Goal: Transaction & Acquisition: Purchase product/service

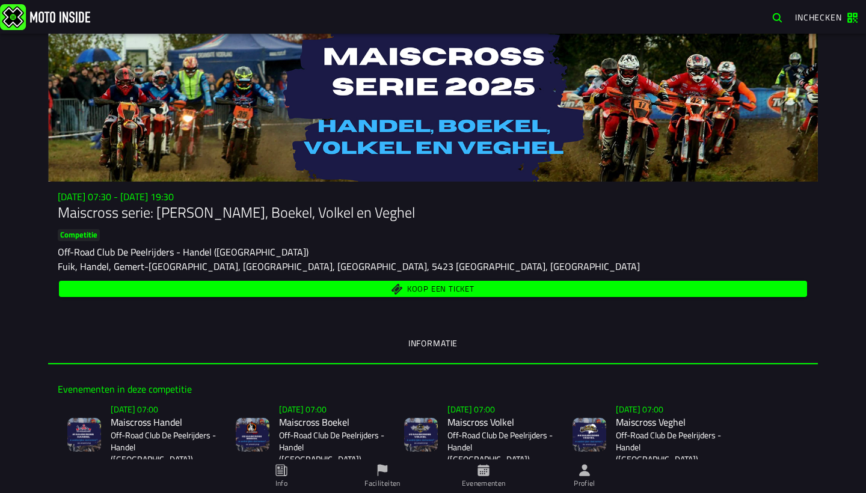
click at [496, 293] on span "Koop een ticket" at bounding box center [433, 288] width 734 height 11
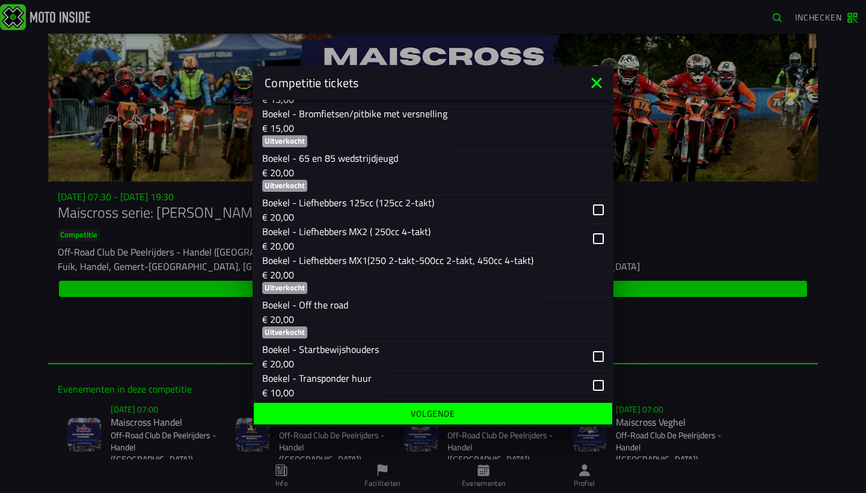
scroll to position [883, 0]
click at [420, 254] on p "Boekel - Liefhebbers MX1(250 2-takt-500cc 2-takt, 450cc 4-takt)" at bounding box center [397, 261] width 271 height 14
click at [430, 239] on button "Boekel - Liefhebbers MX2 ( 250cc 4-takt) € 20,00" at bounding box center [433, 239] width 361 height 29
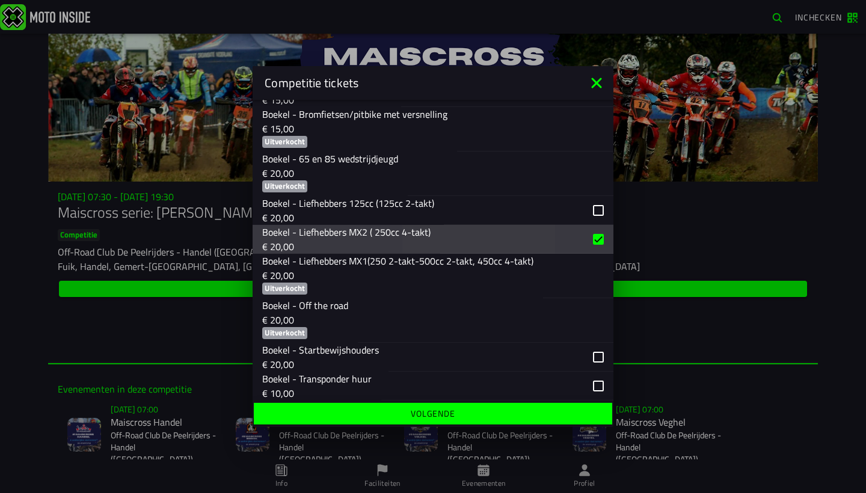
click at [430, 239] on button "Boekel - Liefhebbers MX2 ( 250cc 4-takt) € 20,00" at bounding box center [433, 239] width 361 height 29
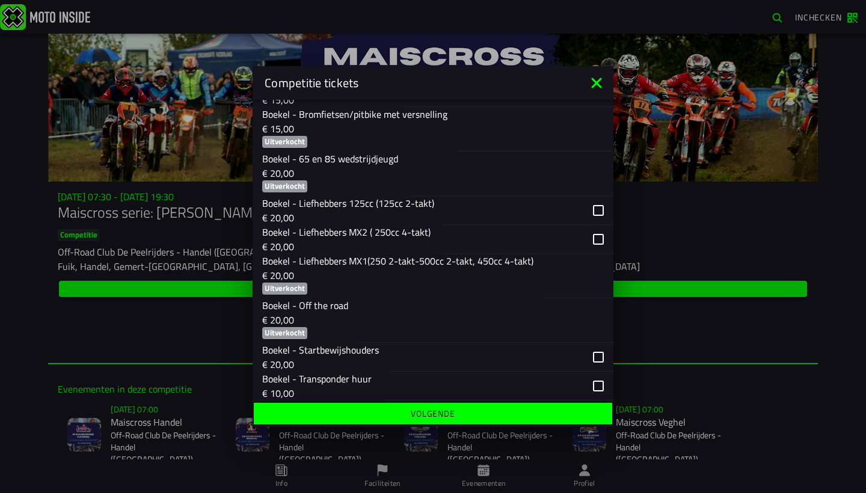
click at [602, 244] on div "button" at bounding box center [526, 239] width 173 height 29
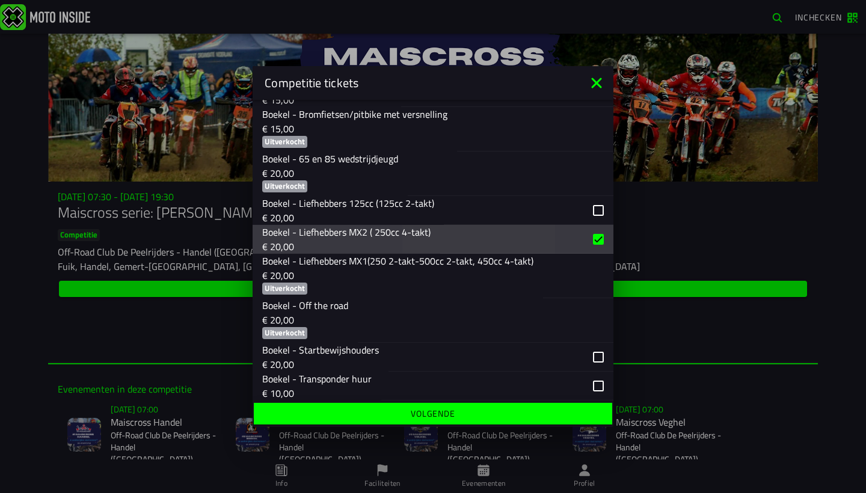
click at [602, 244] on div "button" at bounding box center [526, 239] width 173 height 29
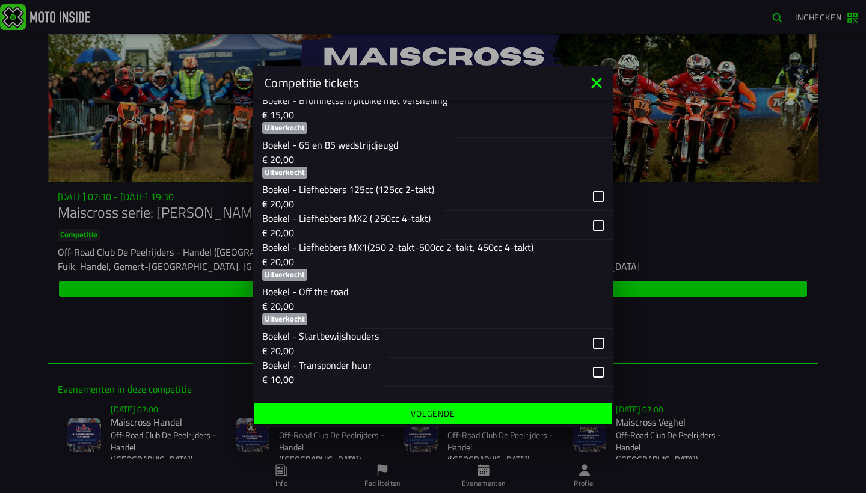
scroll to position [904, 0]
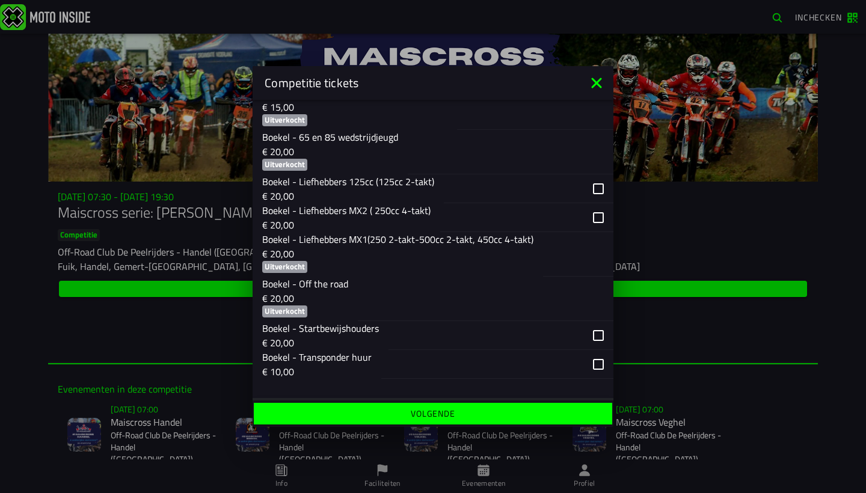
click at [451, 209] on div "button" at bounding box center [511, 217] width 143 height 28
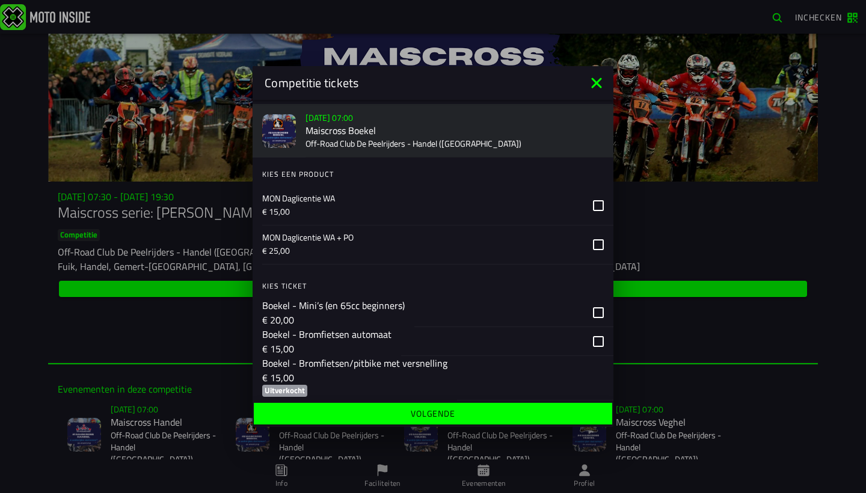
click at [443, 201] on p "MON Daglicentie WA" at bounding box center [422, 198] width 321 height 12
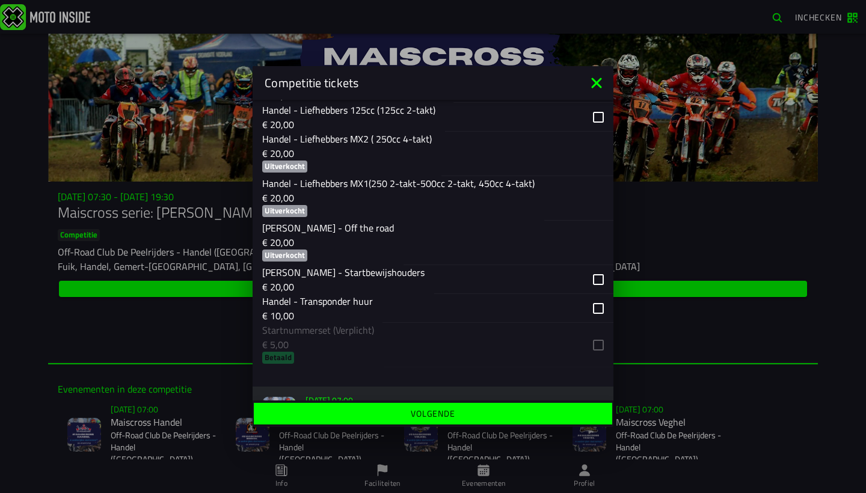
scroll to position [376, 0]
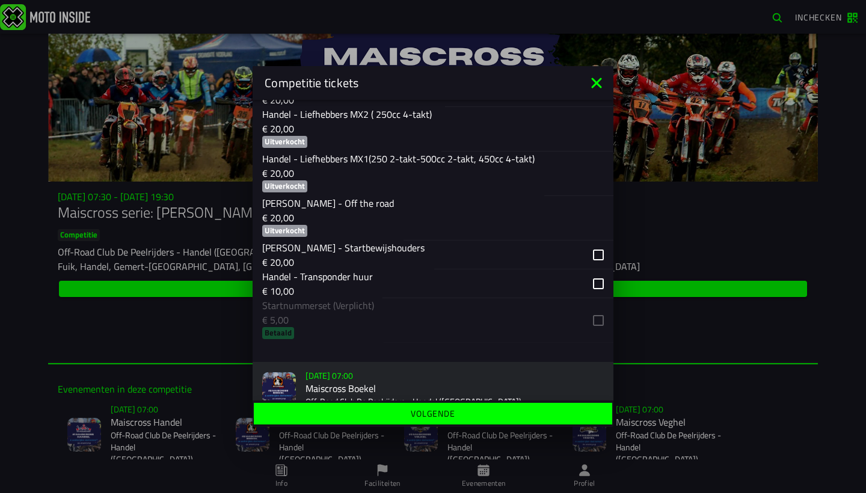
click at [438, 325] on ion-list "Kies ticket Handel - Mini’s (en 65cc beginners) € 20,00 Handel - Bromfietsen au…" at bounding box center [433, 132] width 361 height 429
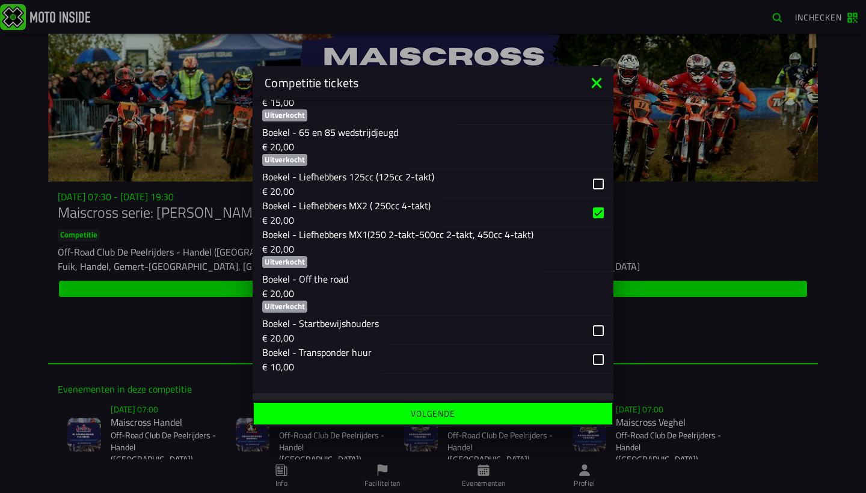
scroll to position [912, 0]
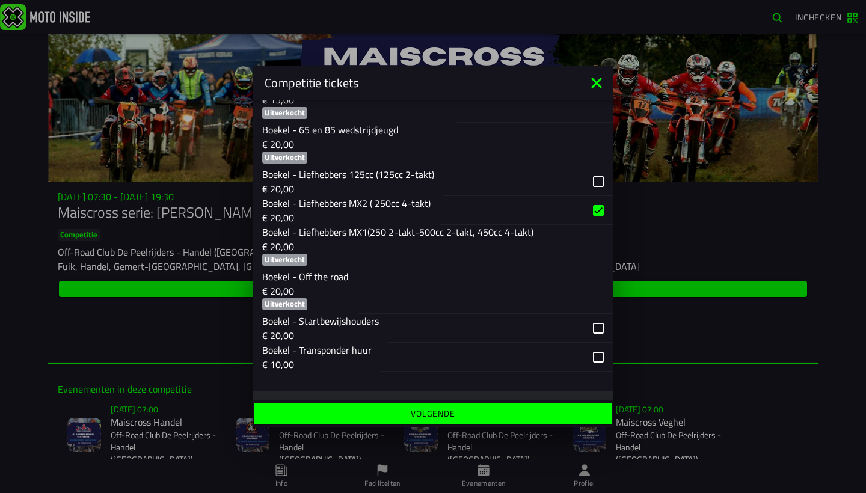
click at [466, 214] on div "button" at bounding box center [511, 210] width 143 height 28
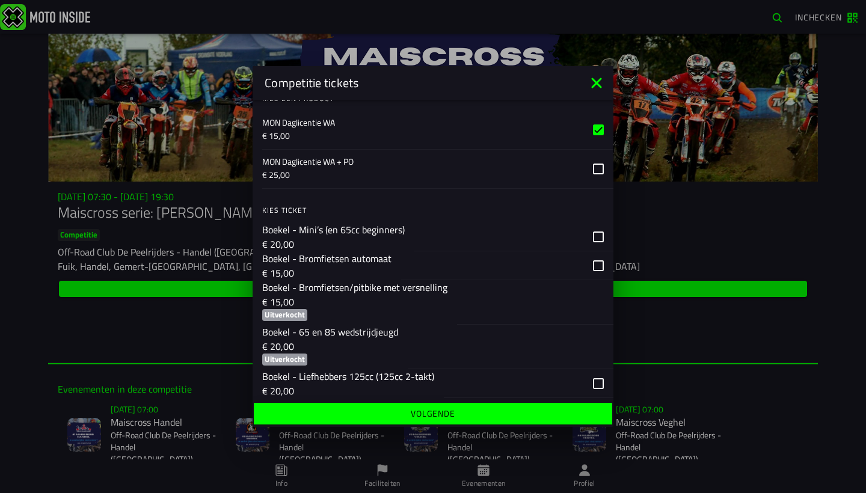
scroll to position [697, 0]
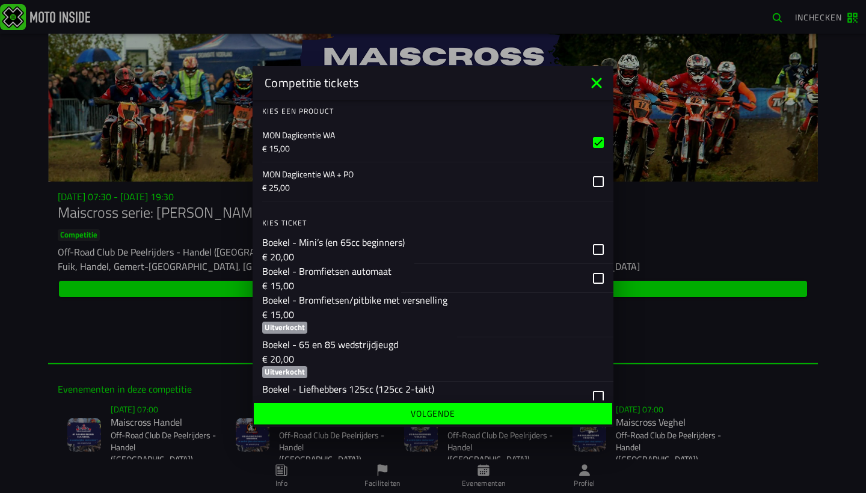
click at [489, 137] on p "MON Daglicentie WA" at bounding box center [422, 135] width 321 height 12
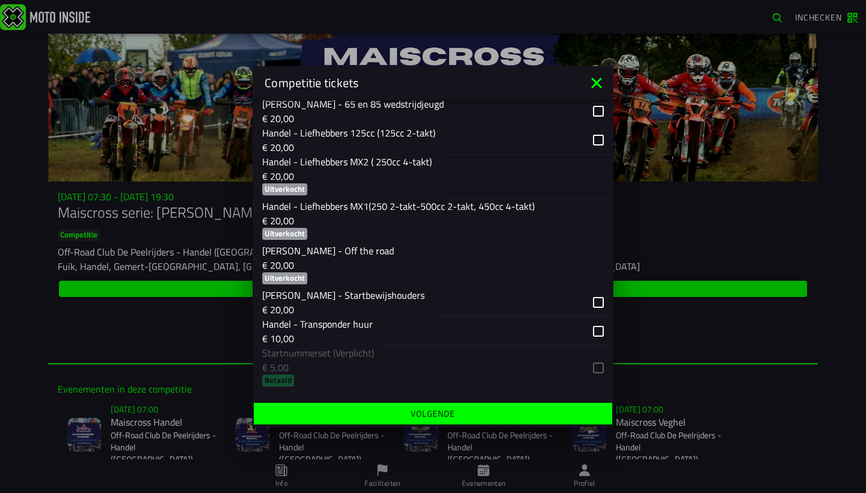
scroll to position [352, 0]
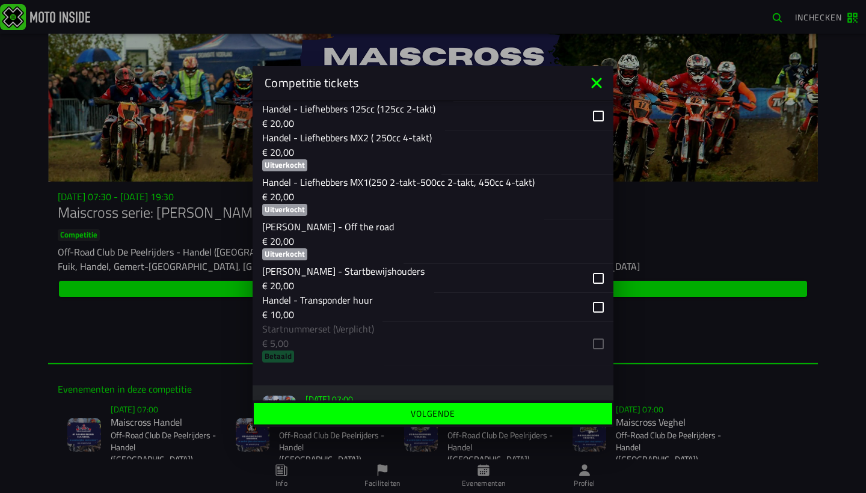
click at [453, 337] on ion-list "Kies ticket Handel - Mini’s (en 65cc beginners) € 20,00 Handel - Bromfietsen au…" at bounding box center [433, 156] width 361 height 429
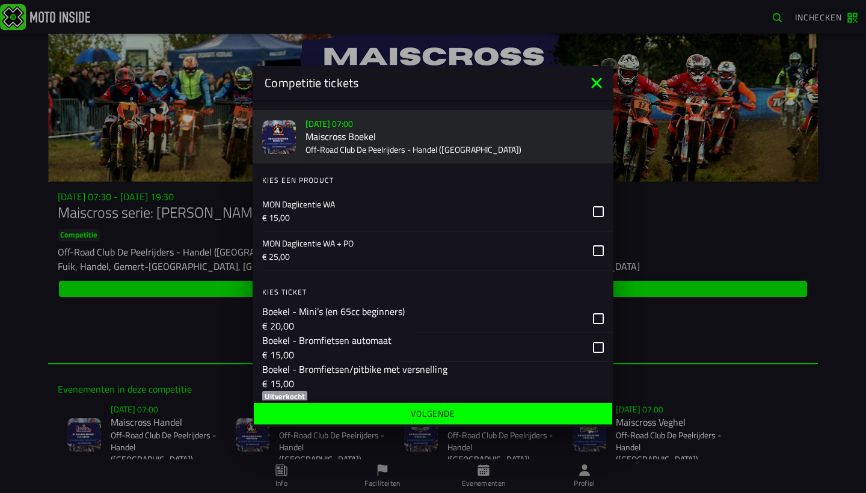
scroll to position [629, 0]
click at [587, 312] on div "button" at bounding box center [513, 317] width 199 height 29
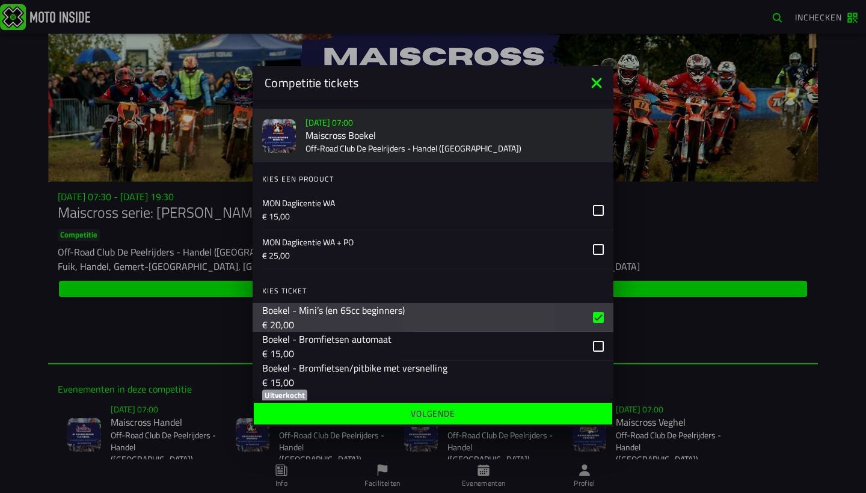
click at [587, 312] on div "button" at bounding box center [513, 317] width 199 height 29
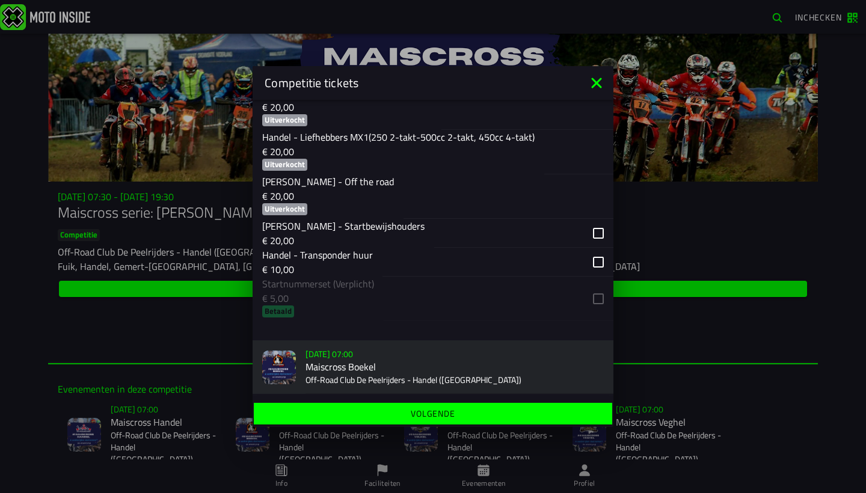
scroll to position [399, 0]
click at [470, 303] on ion-list "Kies ticket Handel - Mini’s (en 65cc beginners) € 20,00 Handel - Bromfietsen au…" at bounding box center [433, 109] width 361 height 429
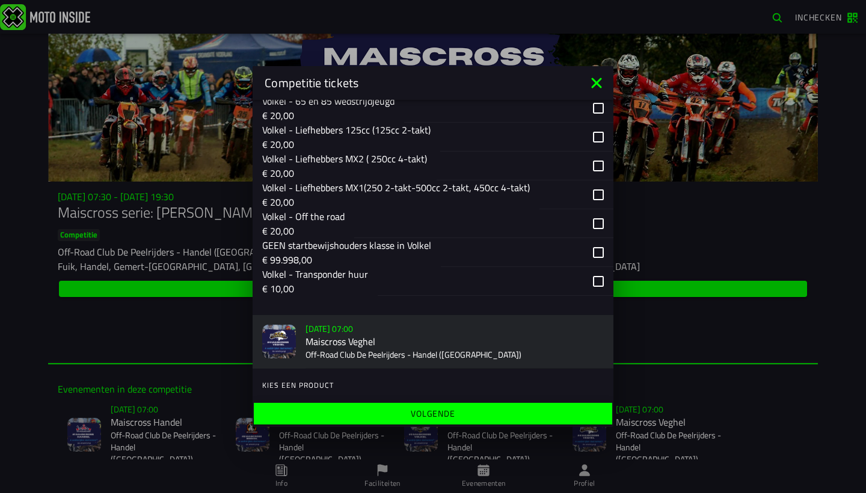
scroll to position [1507, 0]
click at [523, 260] on div "button" at bounding box center [512, 251] width 143 height 28
click at [532, 250] on div "button" at bounding box center [512, 251] width 143 height 28
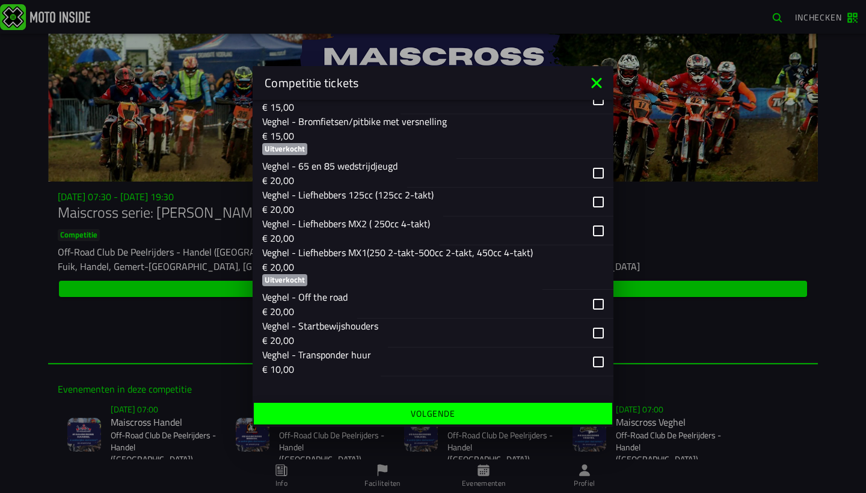
scroll to position [1958, 0]
click at [535, 242] on div "button" at bounding box center [512, 231] width 144 height 28
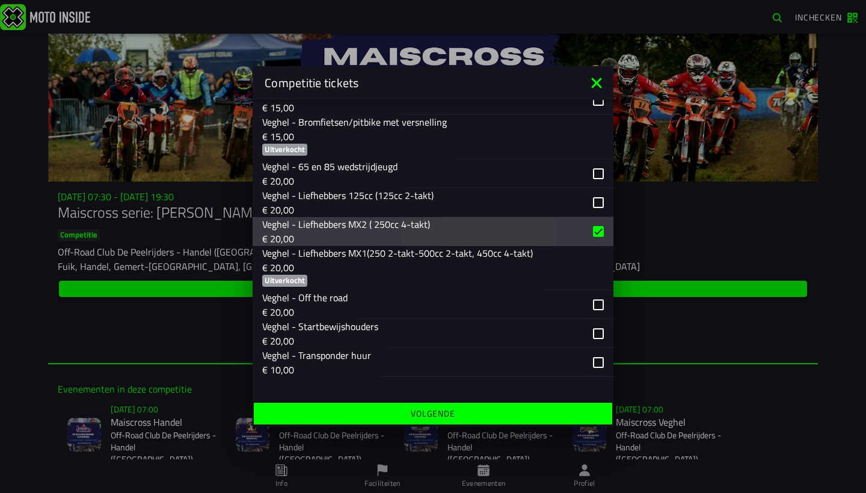
click at [535, 242] on div "button" at bounding box center [512, 231] width 144 height 28
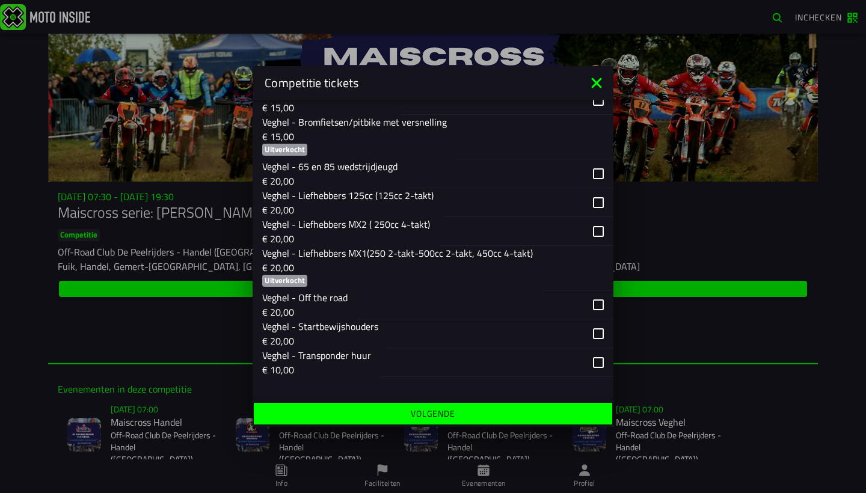
click at [595, 230] on div "button" at bounding box center [527, 231] width 174 height 29
click at [596, 226] on div "button" at bounding box center [527, 231] width 174 height 29
click at [597, 226] on div "button" at bounding box center [527, 231] width 174 height 29
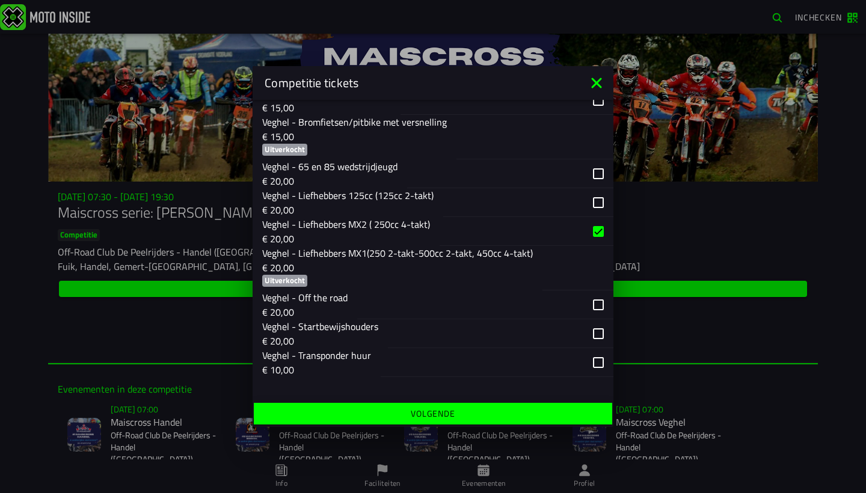
click at [597, 226] on div "button" at bounding box center [527, 231] width 174 height 29
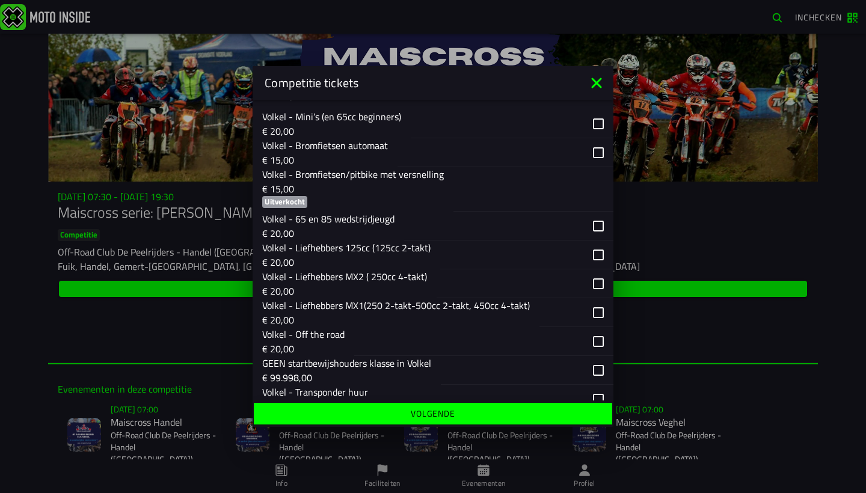
scroll to position [1387, 0]
click at [547, 367] on div "button" at bounding box center [512, 371] width 143 height 28
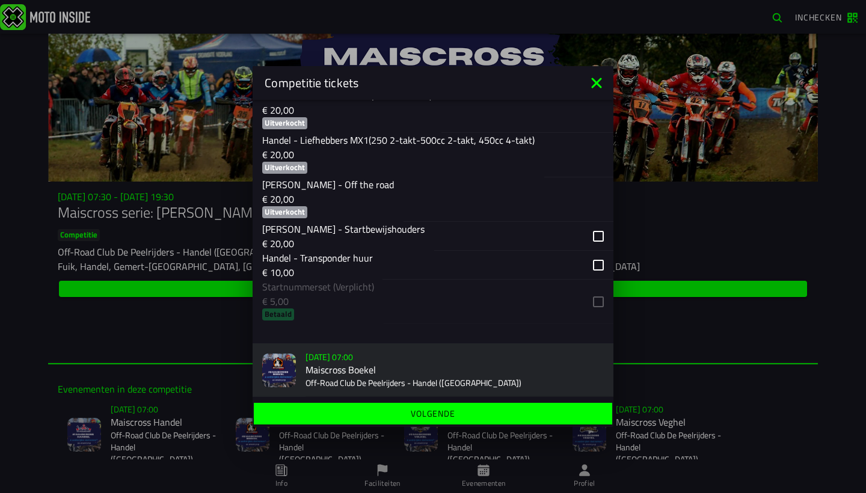
scroll to position [55, 0]
